Goal: Task Accomplishment & Management: Use online tool/utility

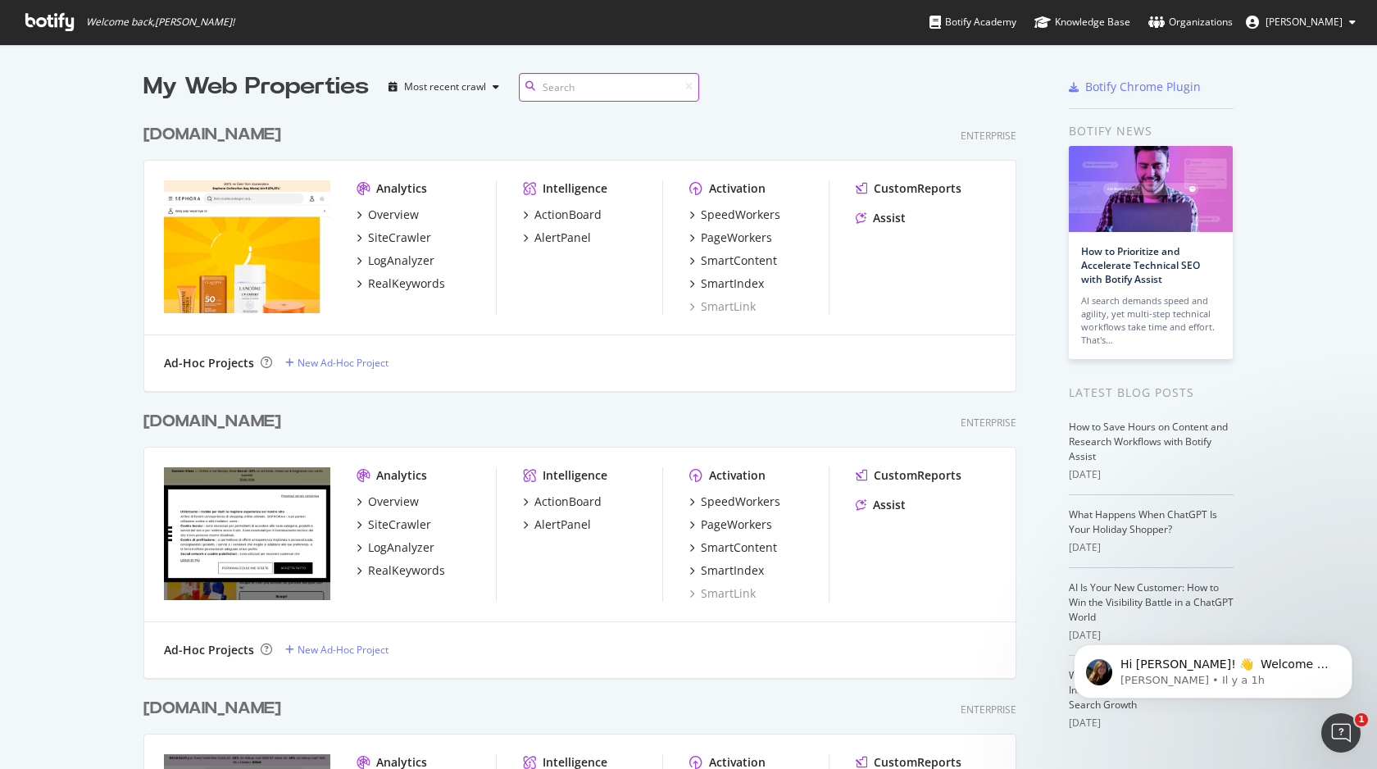
click at [563, 86] on input at bounding box center [609, 87] width 180 height 29
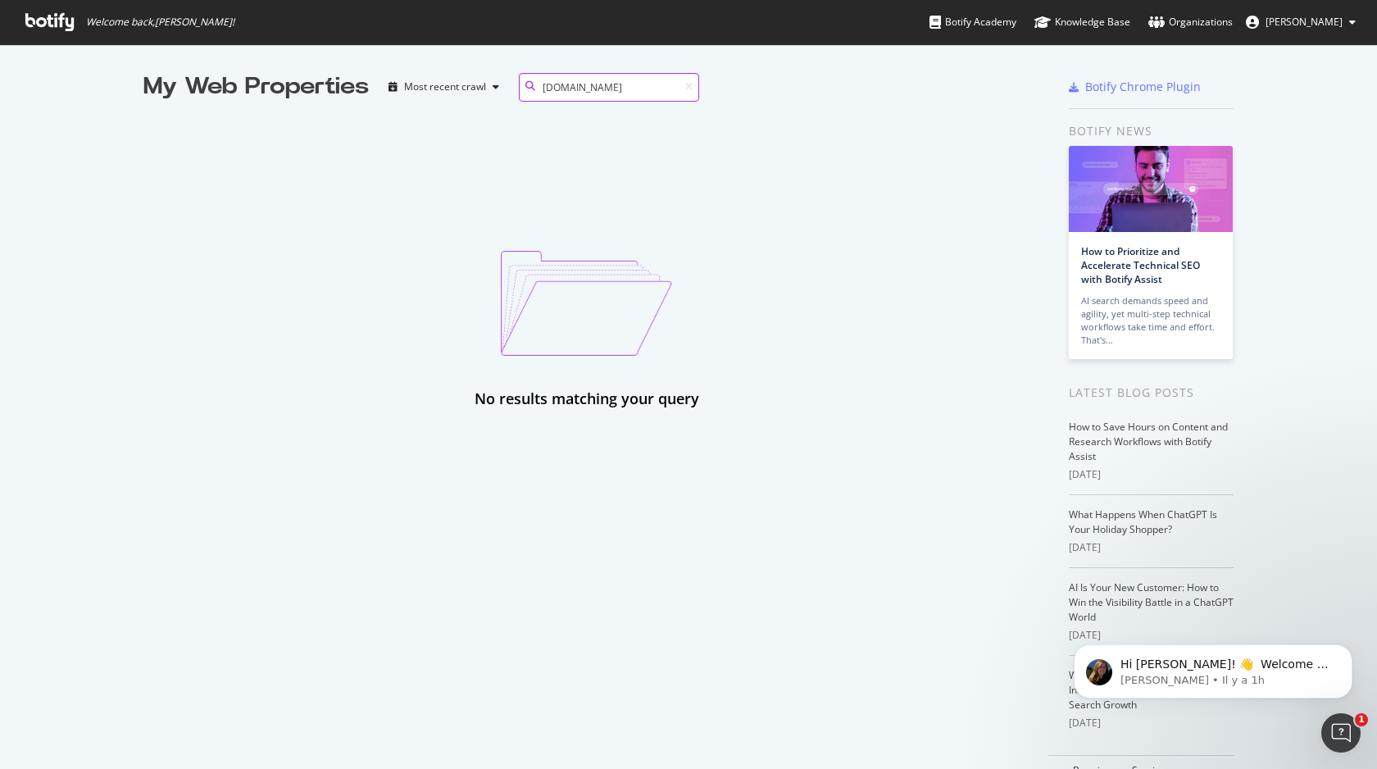
type input "[DOMAIN_NAME]"
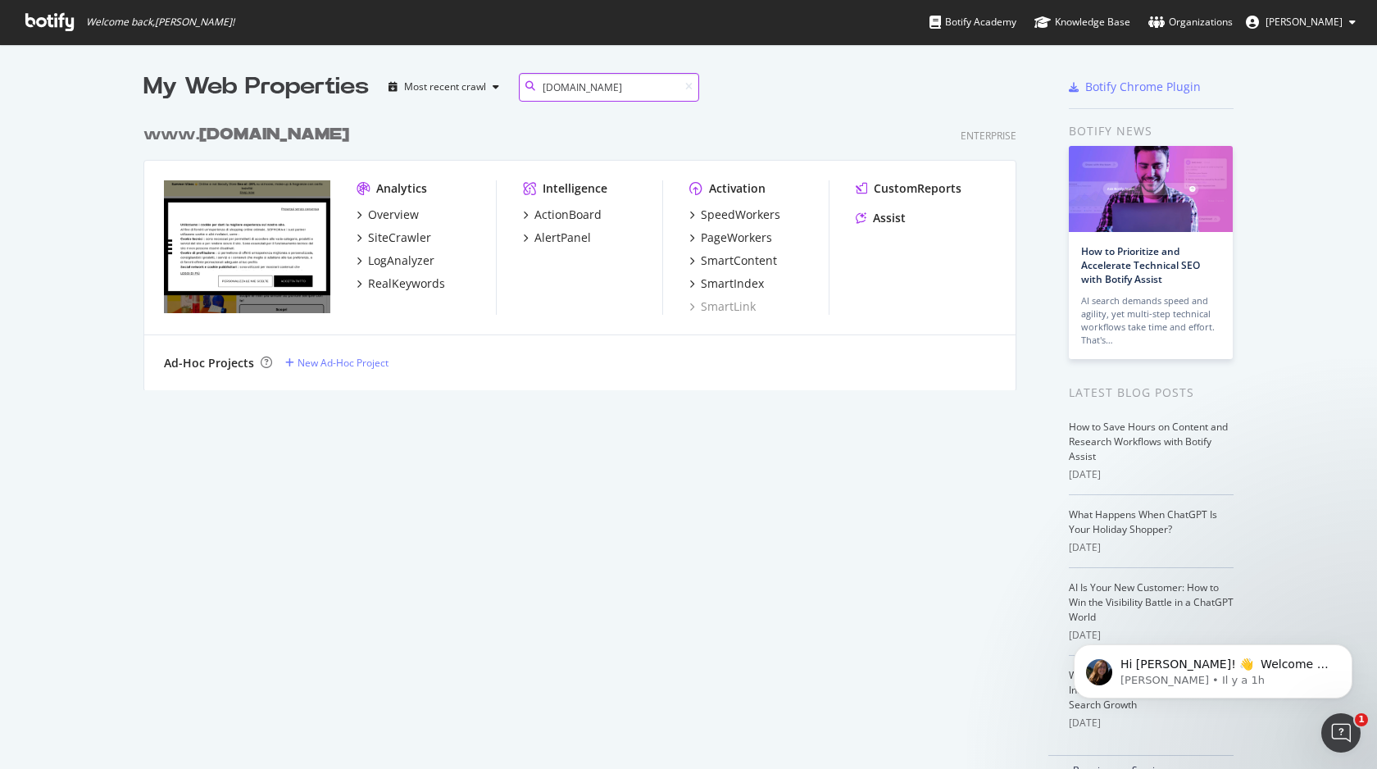
scroll to position [287, 886]
click at [392, 243] on div "SiteCrawler" at bounding box center [399, 238] width 63 height 16
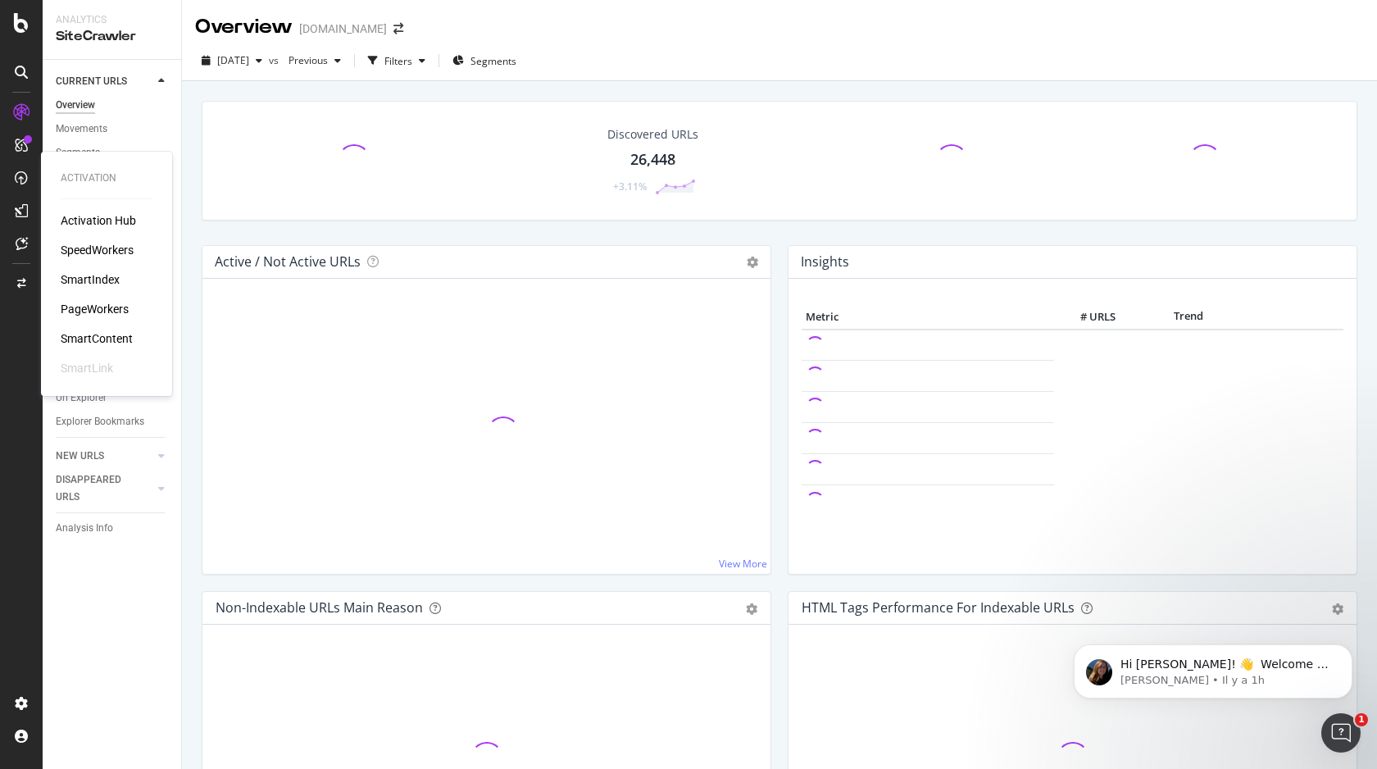
click at [116, 303] on div "PageWorkers" at bounding box center [95, 309] width 68 height 16
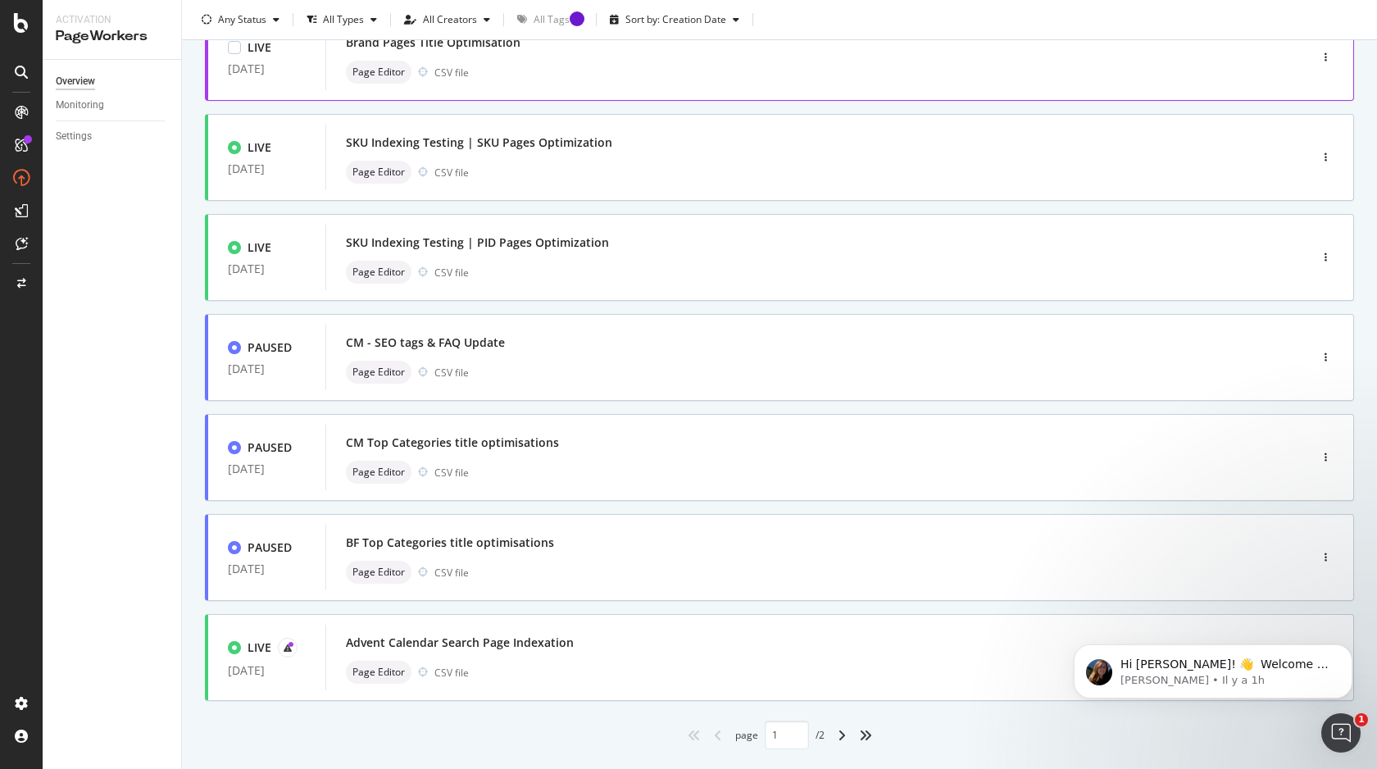
scroll to position [473, 0]
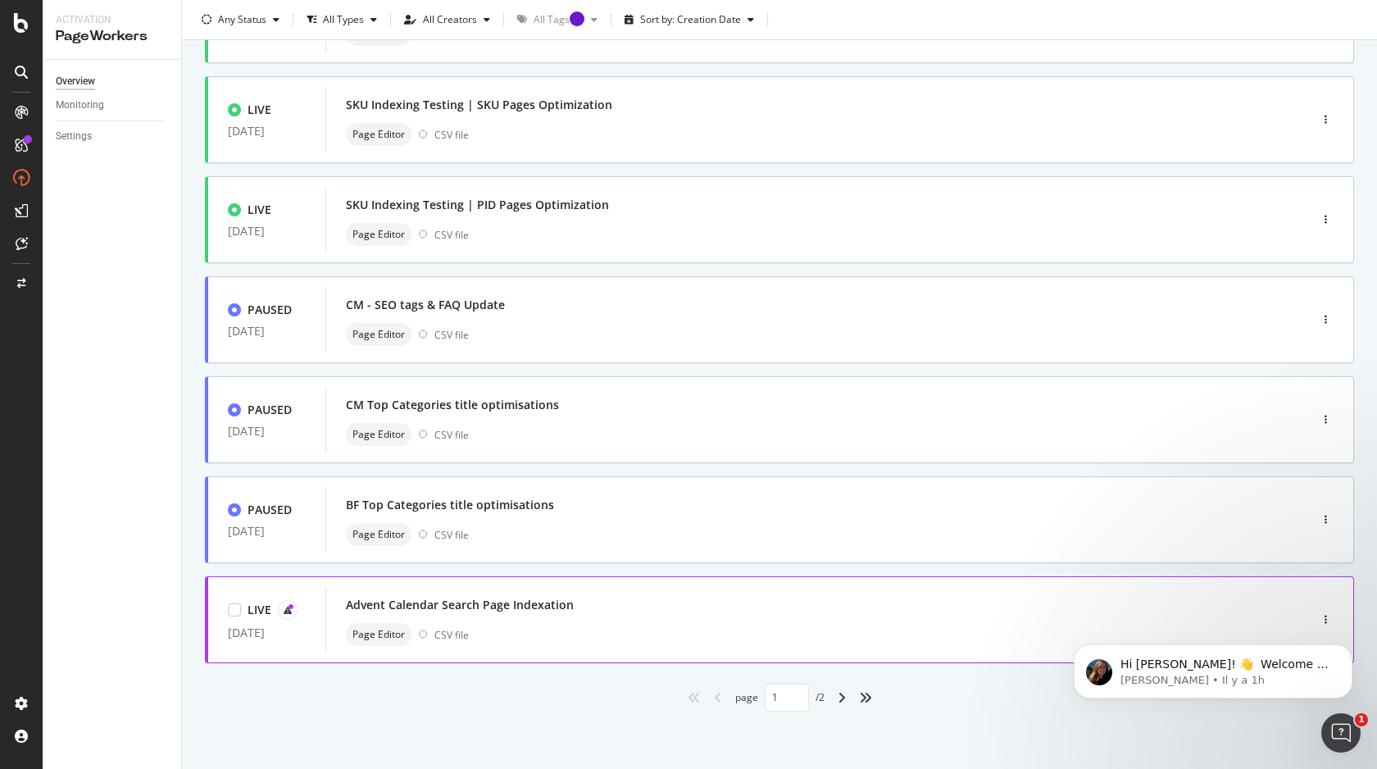
click at [468, 593] on div "Advent Calendar Search Page Indexation" at bounding box center [793, 604] width 894 height 23
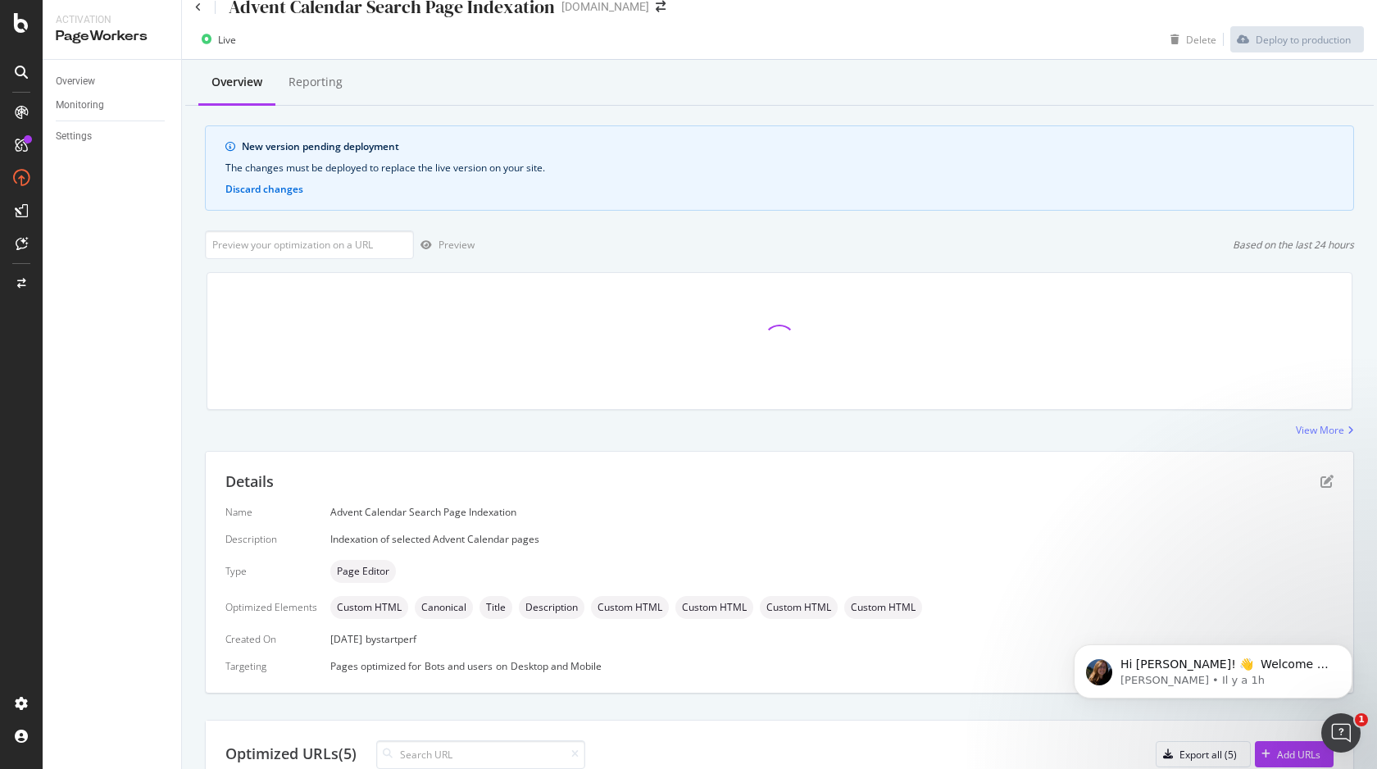
scroll to position [295, 0]
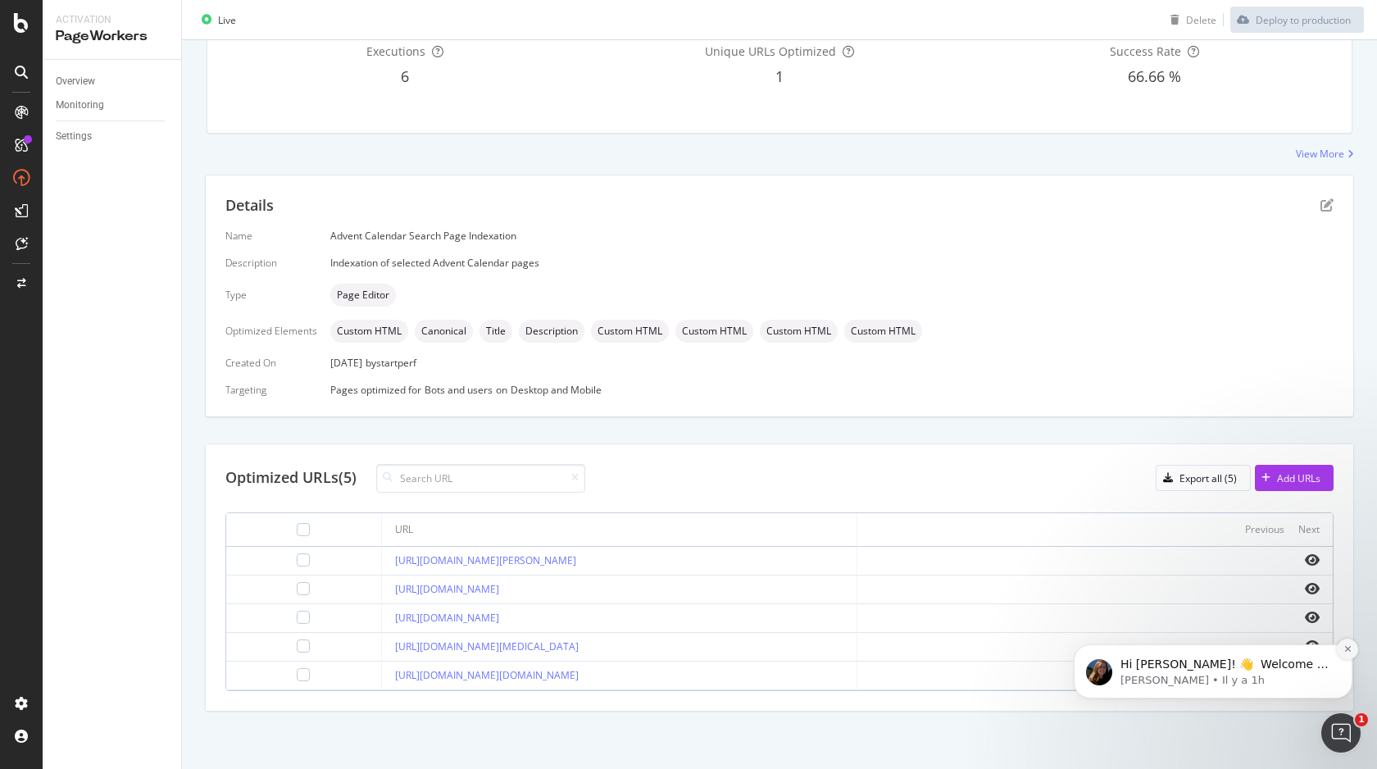
click at [1348, 652] on icon "Dismiss notification" at bounding box center [1348, 648] width 9 height 9
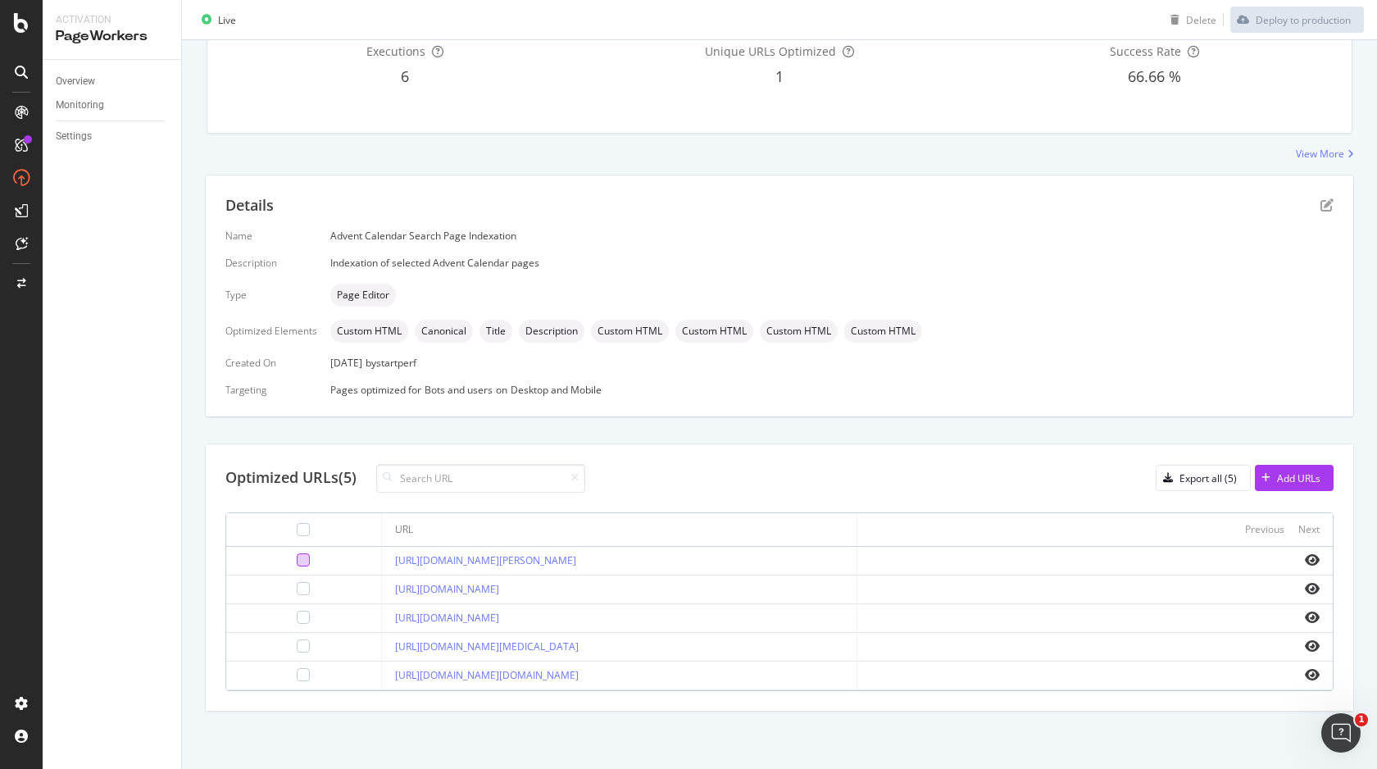
click at [297, 565] on div at bounding box center [303, 559] width 13 height 13
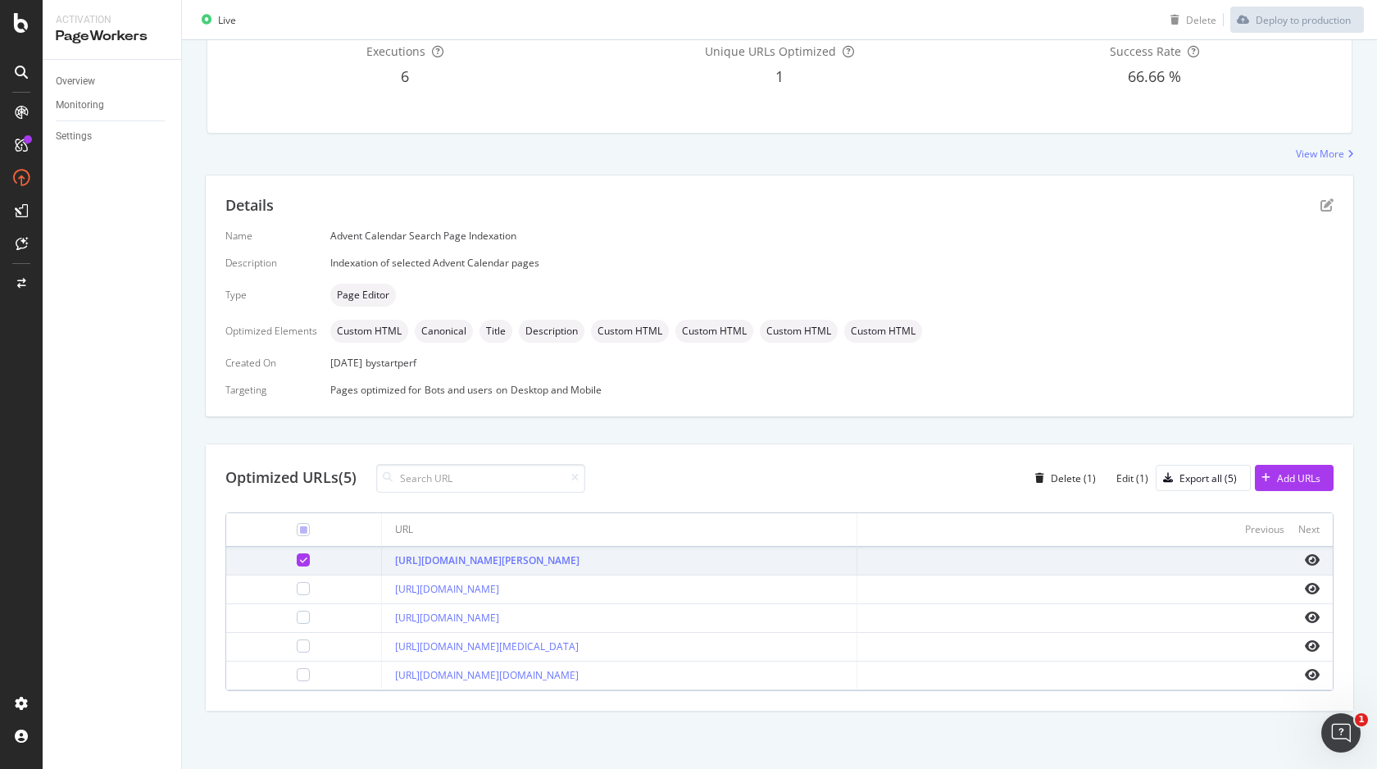
click at [281, 566] on td at bounding box center [304, 561] width 156 height 29
click at [300, 562] on icon at bounding box center [303, 560] width 7 height 8
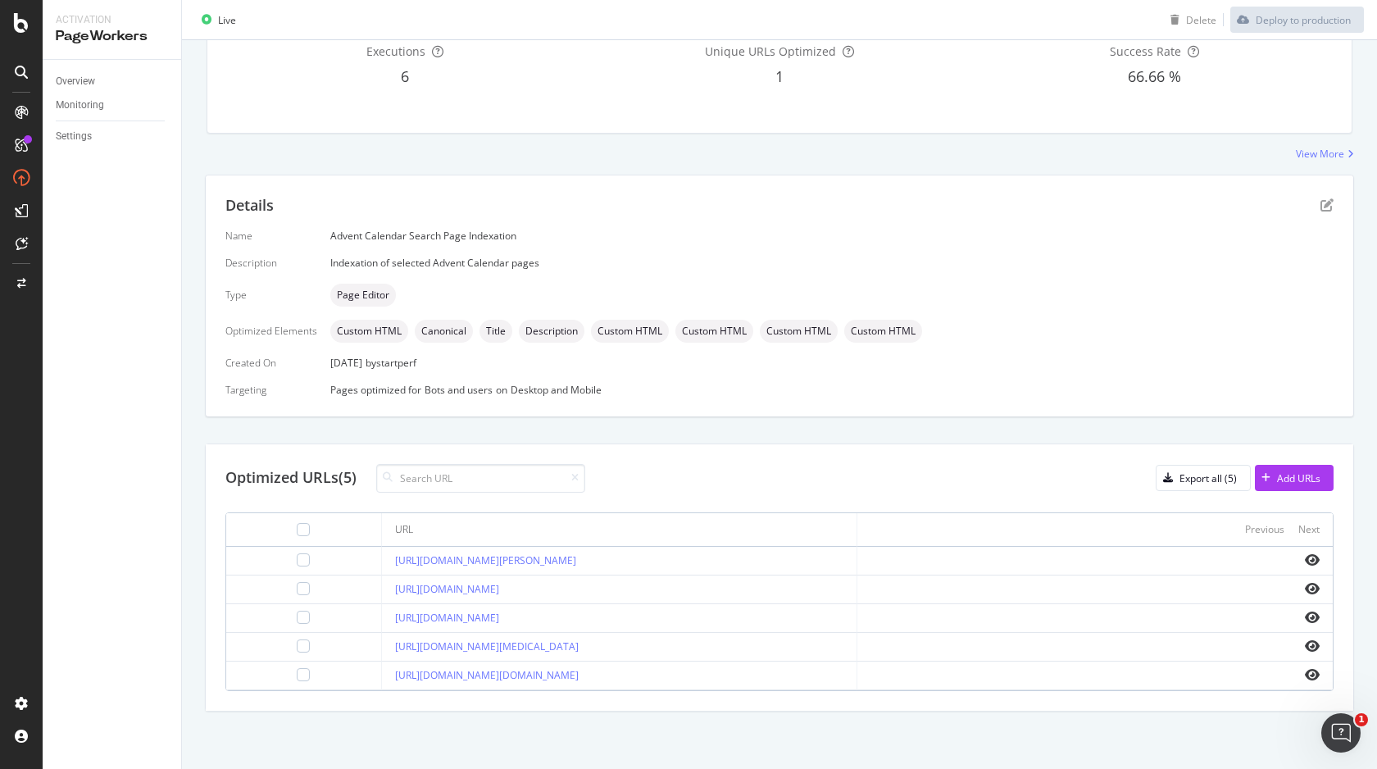
scroll to position [0, 0]
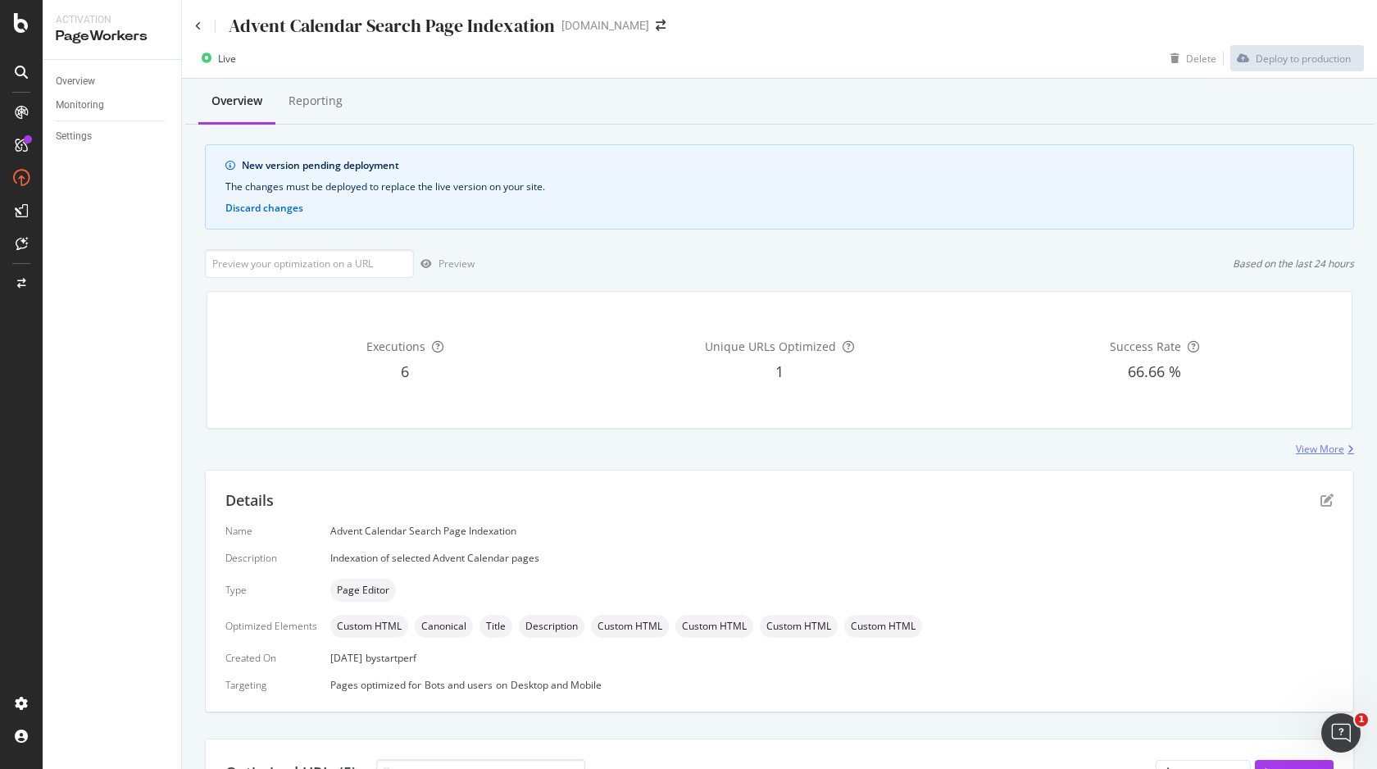
click at [1327, 454] on div "View More" at bounding box center [1320, 449] width 48 height 14
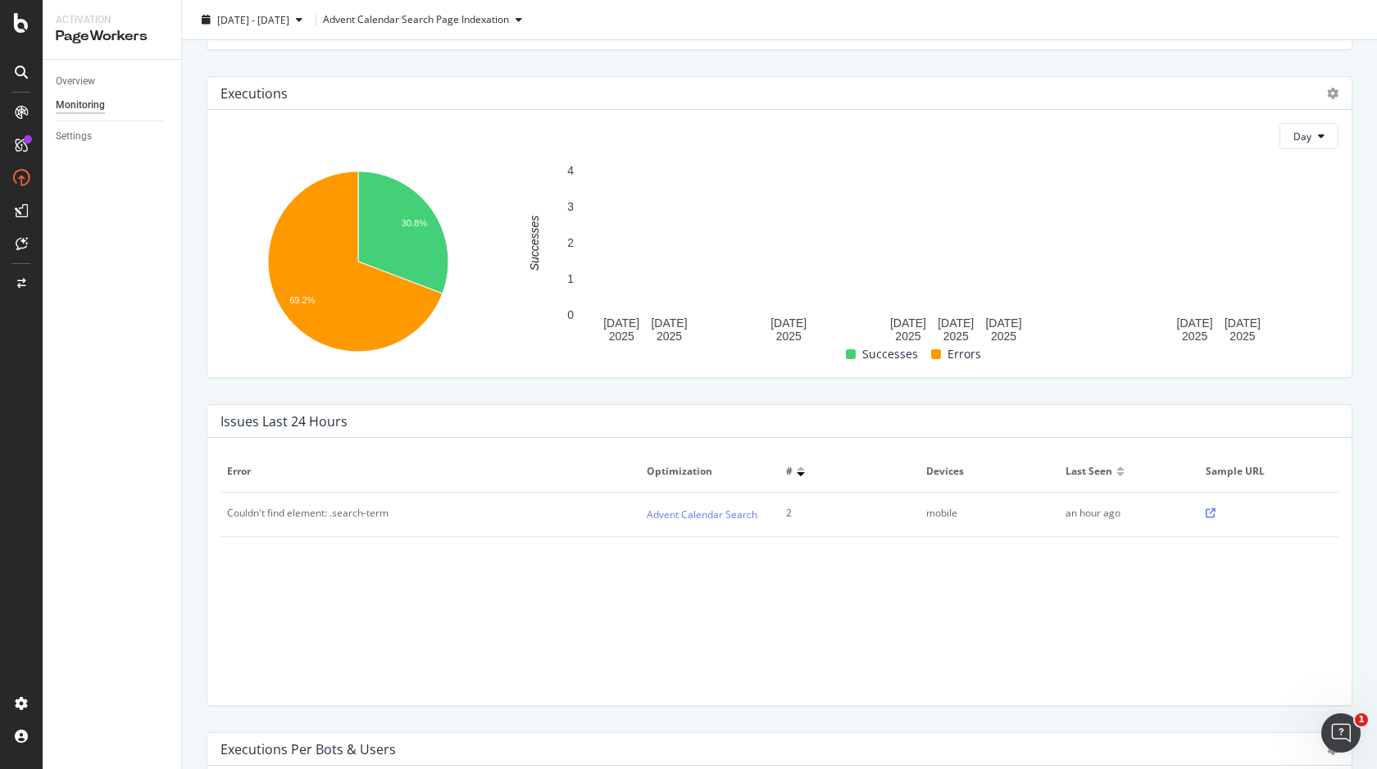
scroll to position [529, 0]
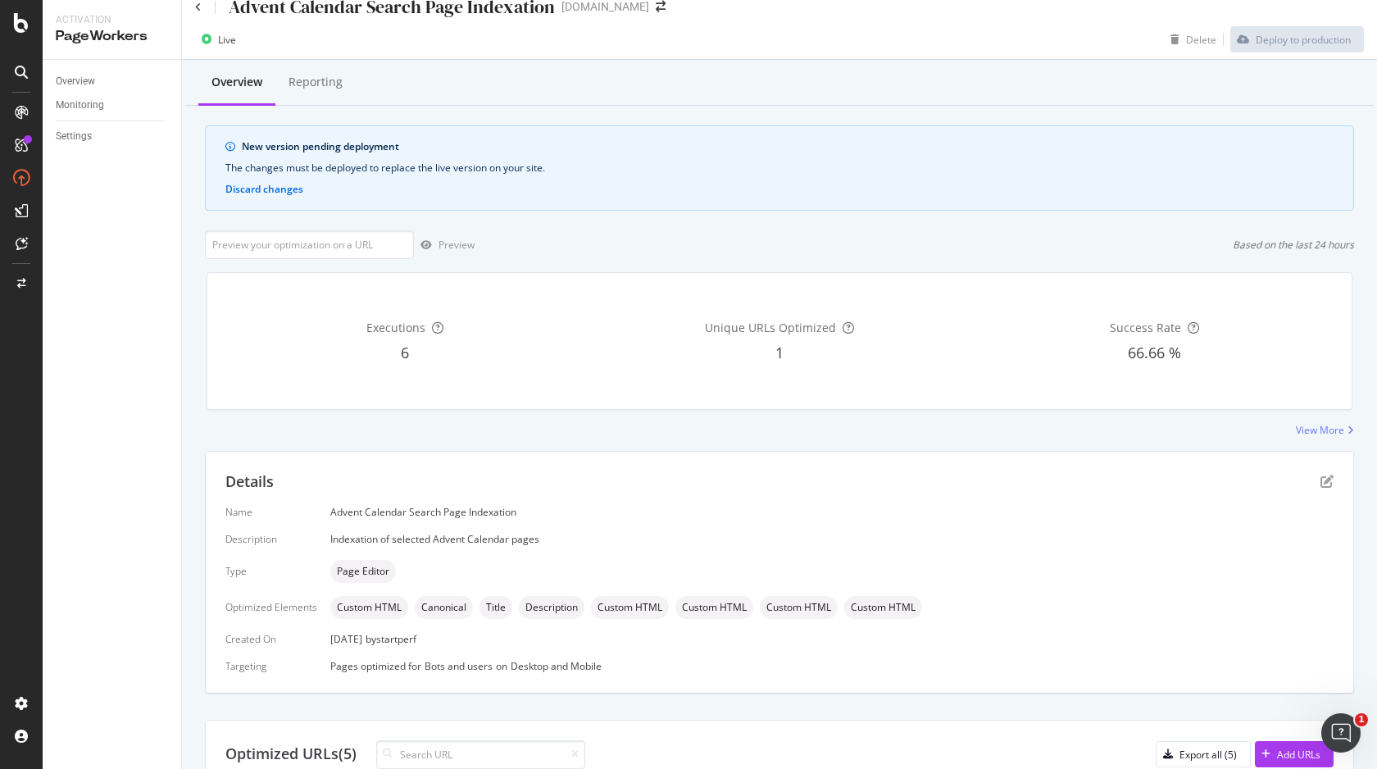
scroll to position [295, 0]
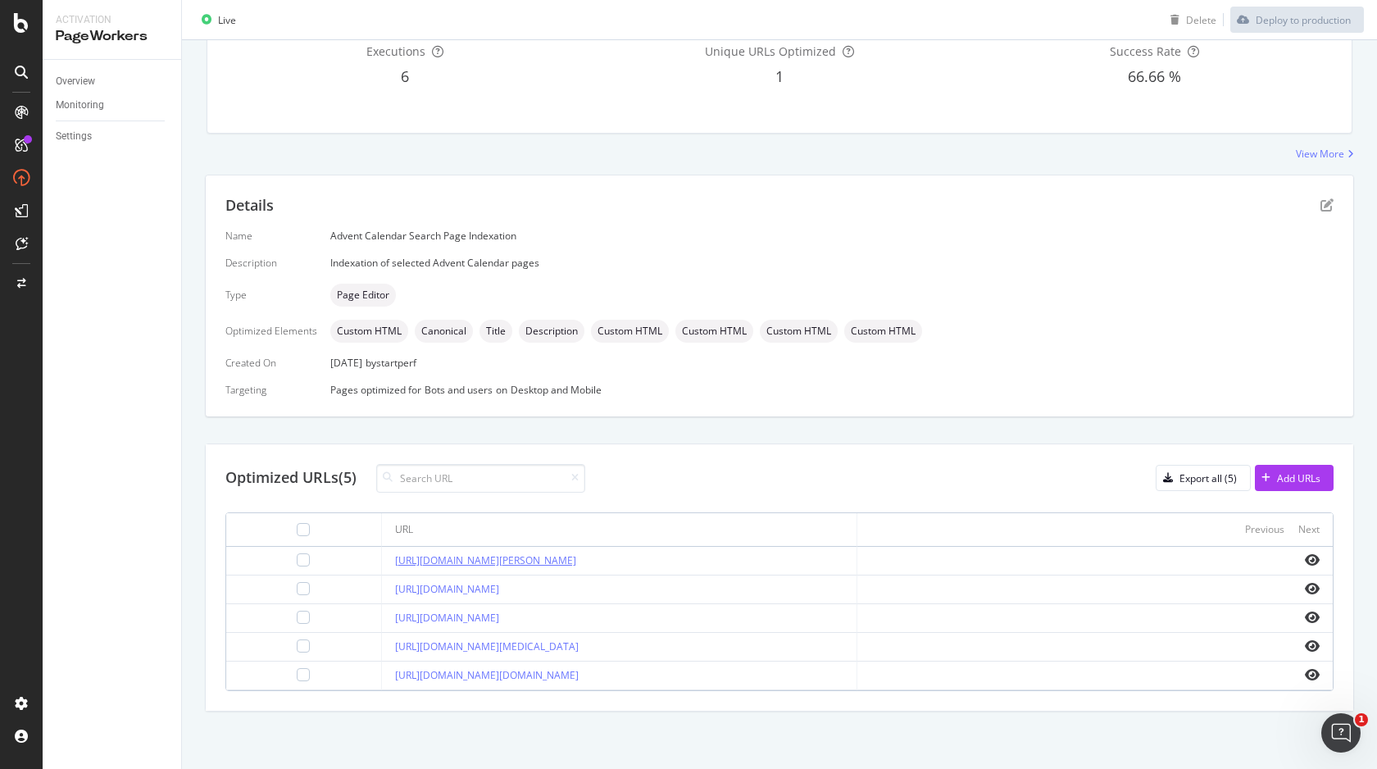
click at [576, 562] on link "[URL][DOMAIN_NAME][PERSON_NAME]" at bounding box center [485, 560] width 181 height 14
click at [499, 593] on link "[URL][DOMAIN_NAME]" at bounding box center [447, 589] width 104 height 14
click at [499, 616] on link "[URL][DOMAIN_NAME]" at bounding box center [447, 618] width 104 height 14
click at [586, 656] on td "[URL][DOMAIN_NAME][MEDICAL_DATA]" at bounding box center [619, 647] width 475 height 29
click at [579, 651] on link "[URL][DOMAIN_NAME][MEDICAL_DATA]" at bounding box center [487, 646] width 184 height 14
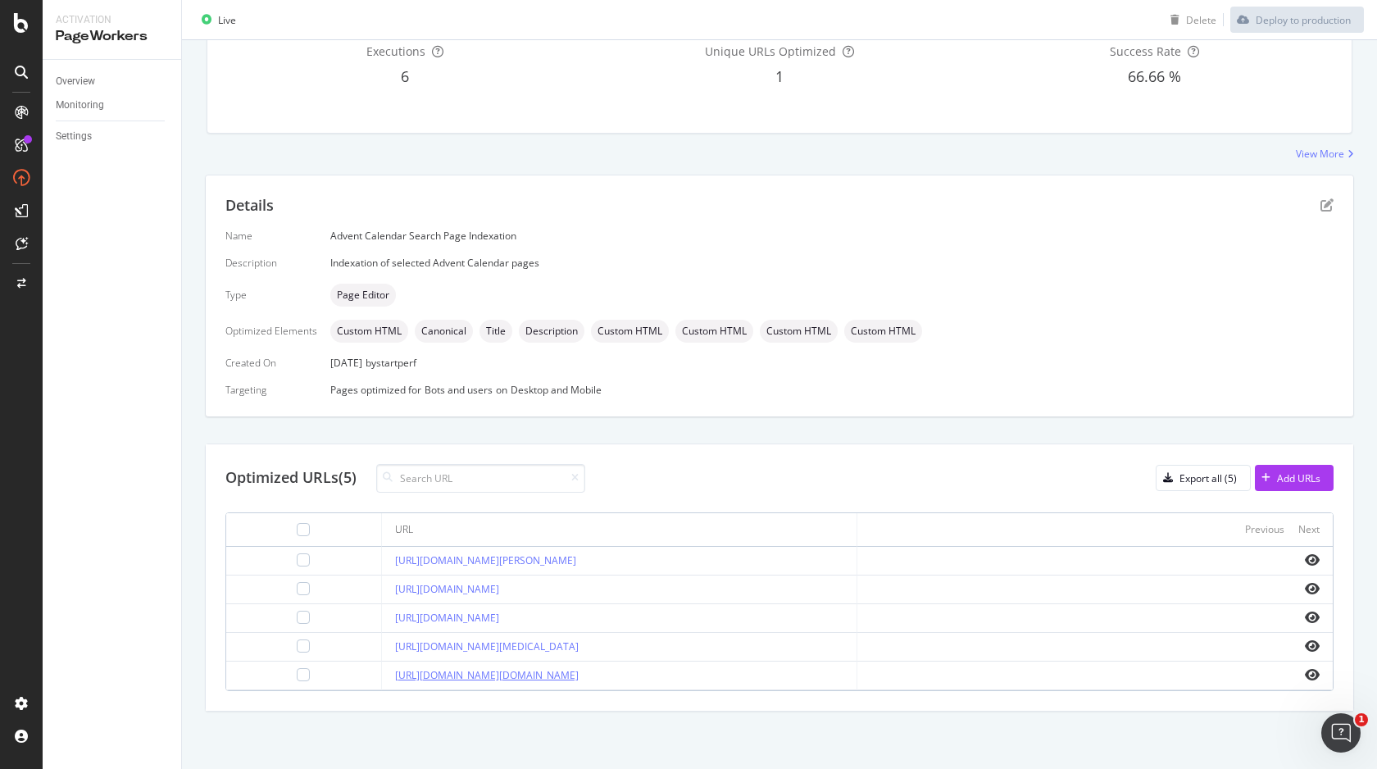
click at [546, 679] on link "[URL][DOMAIN_NAME][DOMAIN_NAME]" at bounding box center [487, 675] width 184 height 14
click at [1182, 481] on div "Export all (5)" at bounding box center [1208, 478] width 57 height 14
